Goal: Ask a question

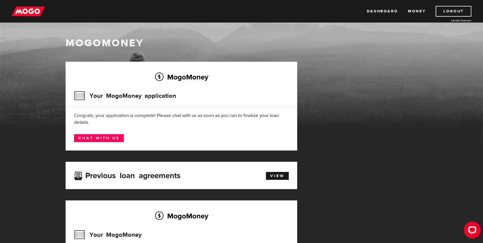
scroll to position [28, 0]
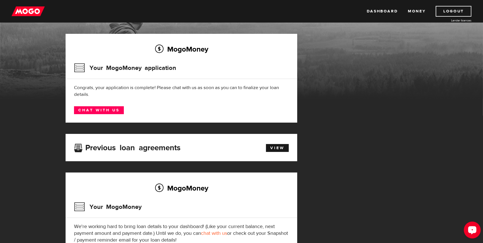
click at [468, 230] on div "Open LiveChat chat widget" at bounding box center [472, 229] width 10 height 10
click at [99, 112] on link "Chat with us" at bounding box center [99, 110] width 50 height 8
click at [280, 150] on link "View" at bounding box center [277, 148] width 23 height 8
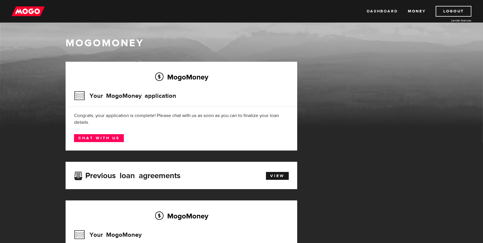
click at [378, 11] on link "Dashboard" at bounding box center [382, 11] width 31 height 11
